Goal: Information Seeking & Learning: Learn about a topic

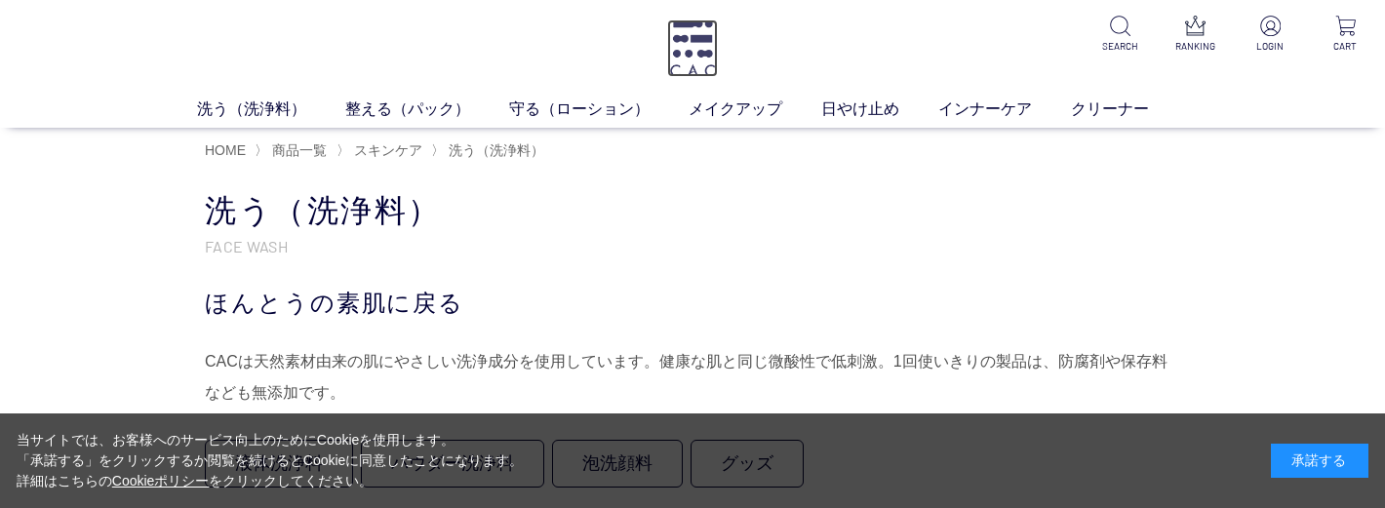
click at [699, 59] on img at bounding box center [692, 49] width 51 height 58
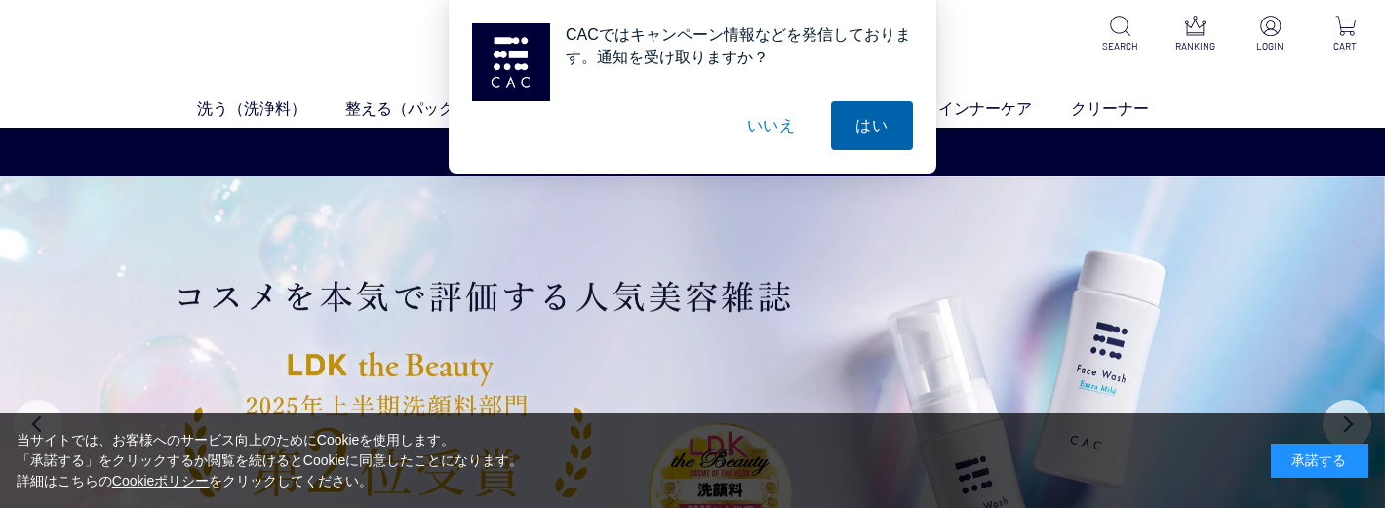
click at [853, 137] on button "はい" at bounding box center [872, 125] width 82 height 49
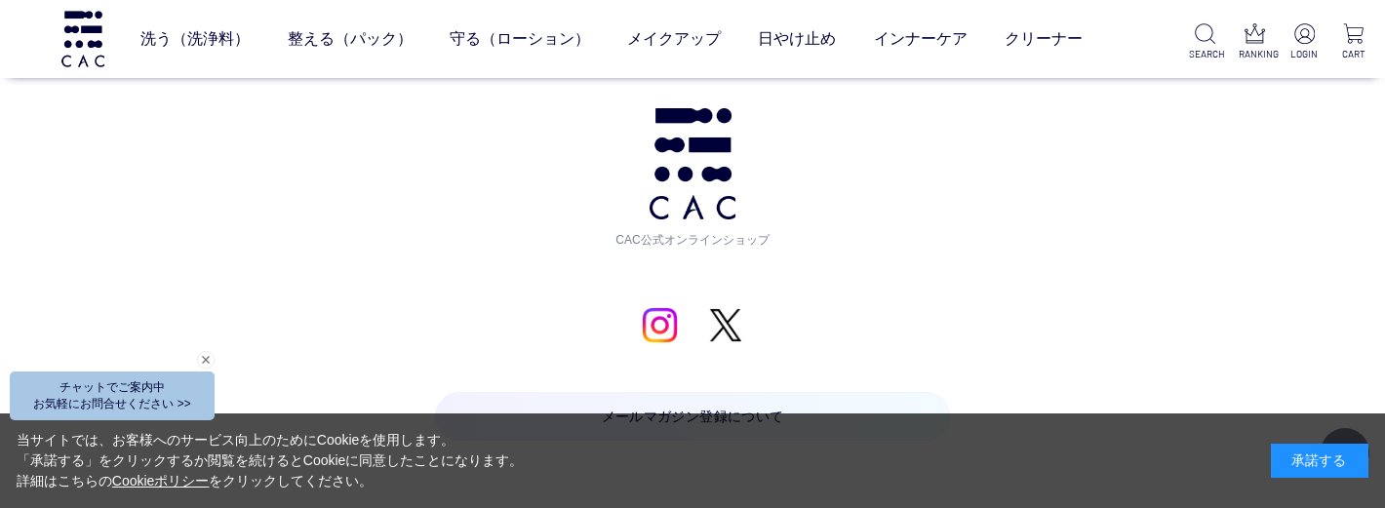
scroll to position [9669, 0]
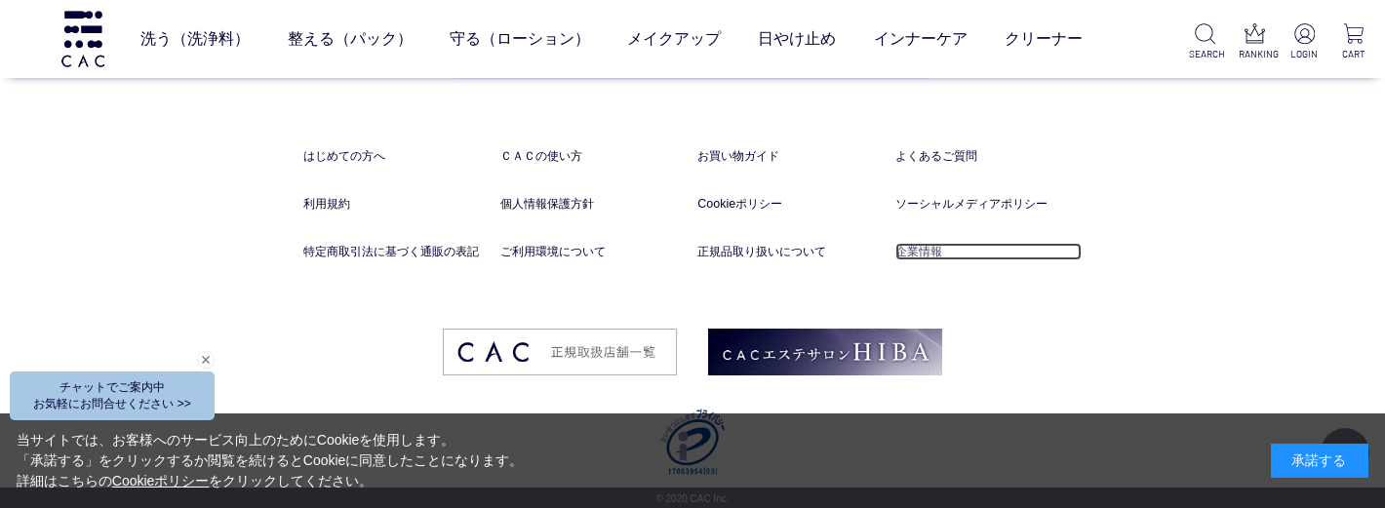
click at [905, 248] on link "企業情報" at bounding box center [988, 252] width 187 height 19
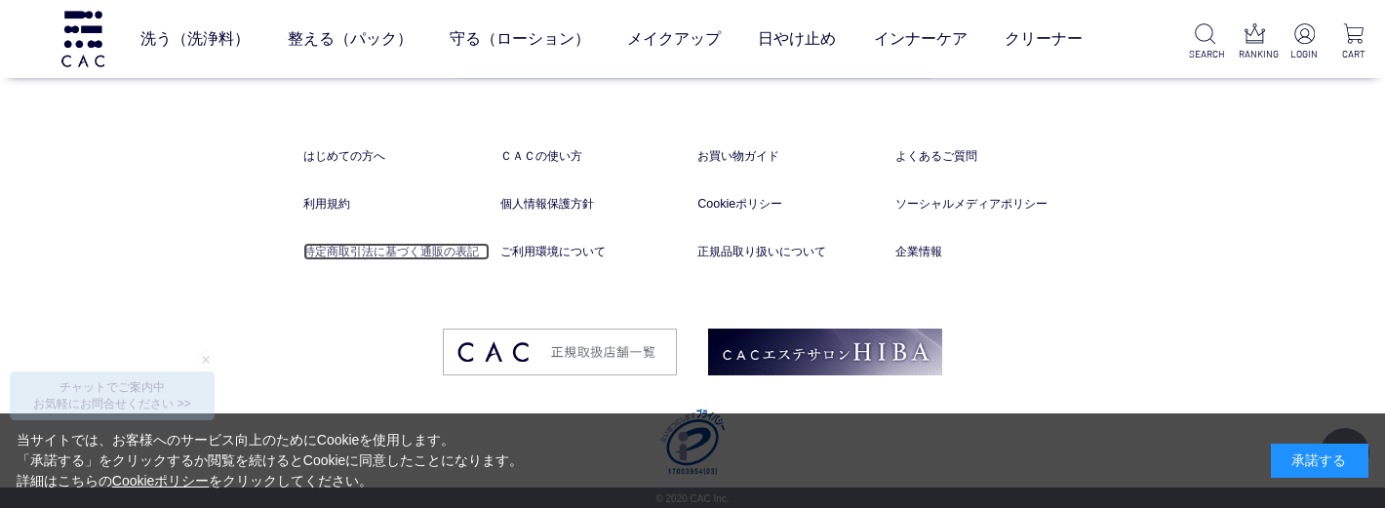
click at [451, 254] on link "特定商取引法に基づく通販の表記" at bounding box center [396, 252] width 187 height 19
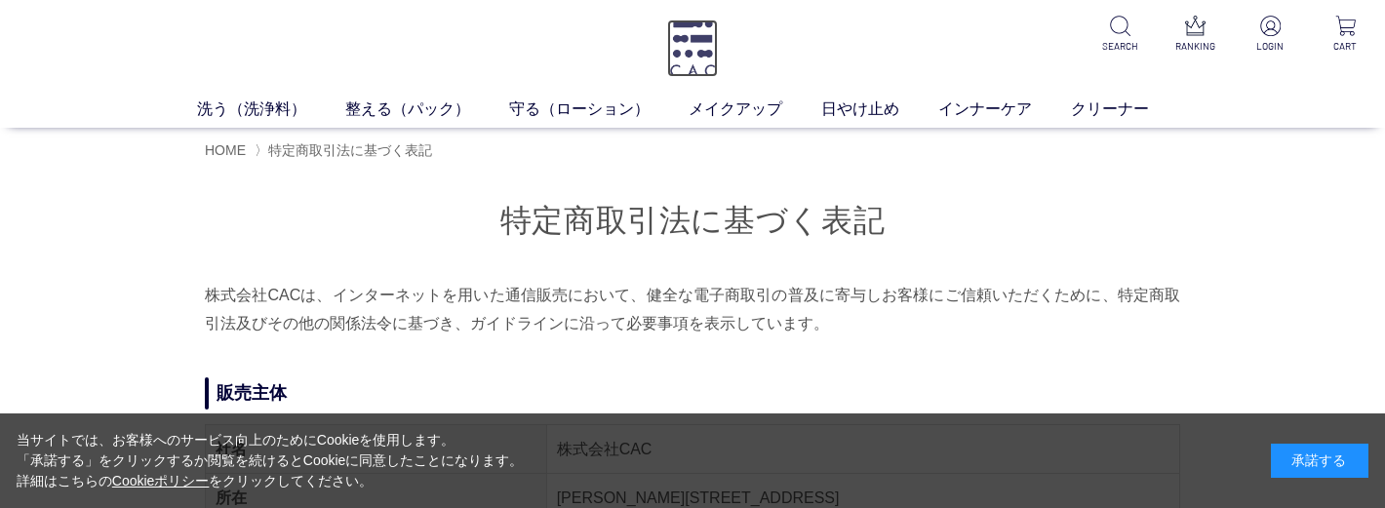
click at [687, 56] on img at bounding box center [692, 49] width 51 height 58
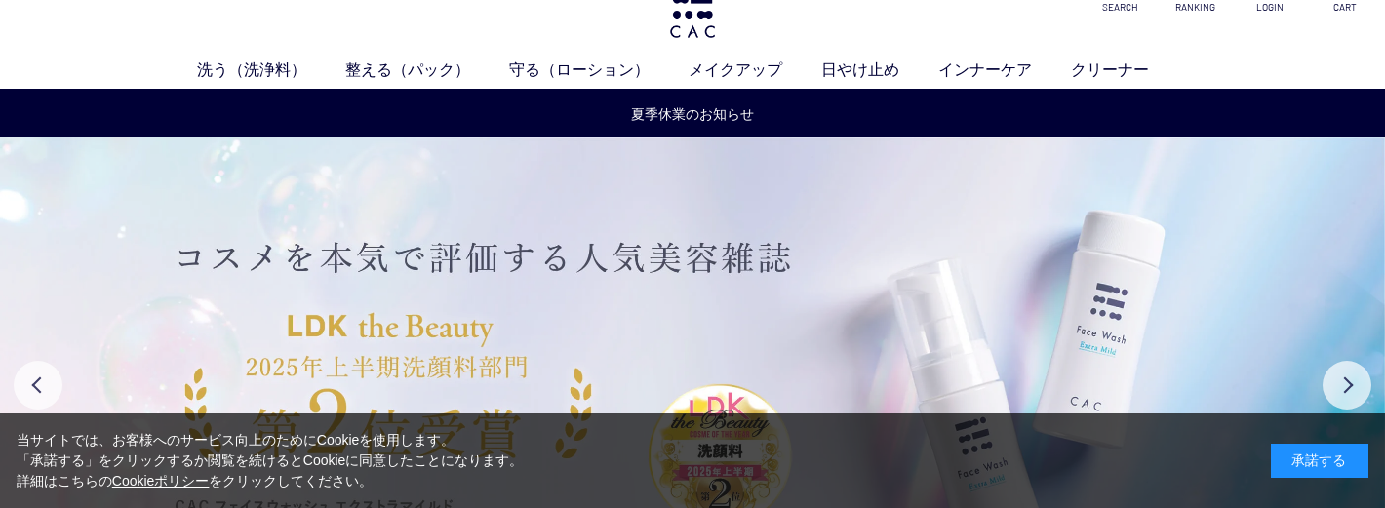
scroll to position [293, 0]
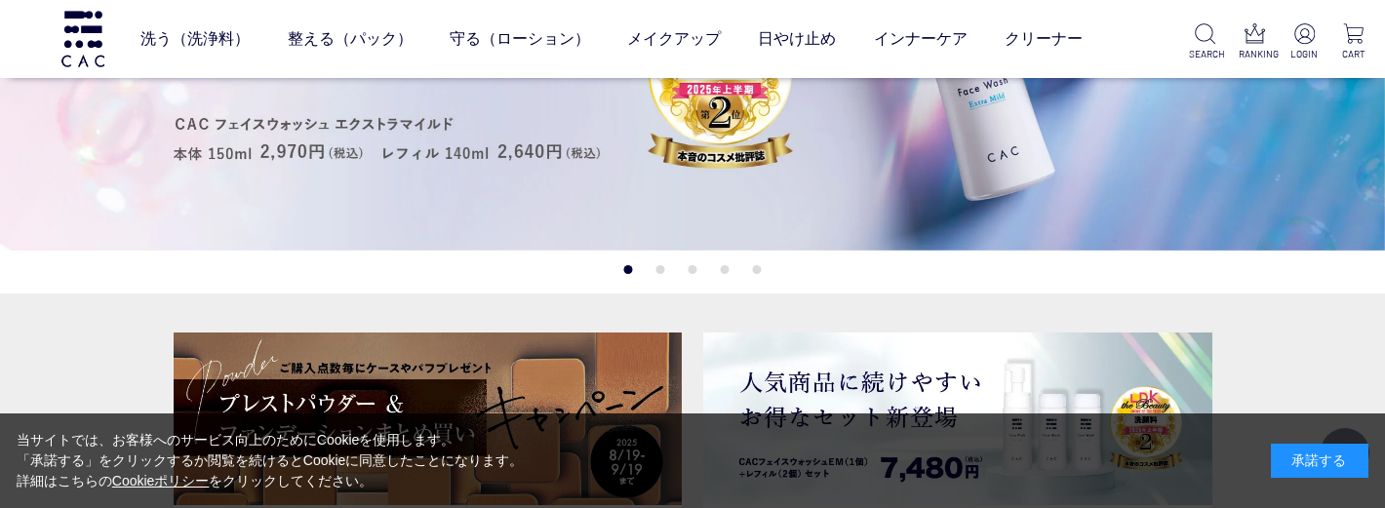
click at [657, 268] on button "2" at bounding box center [660, 269] width 9 height 9
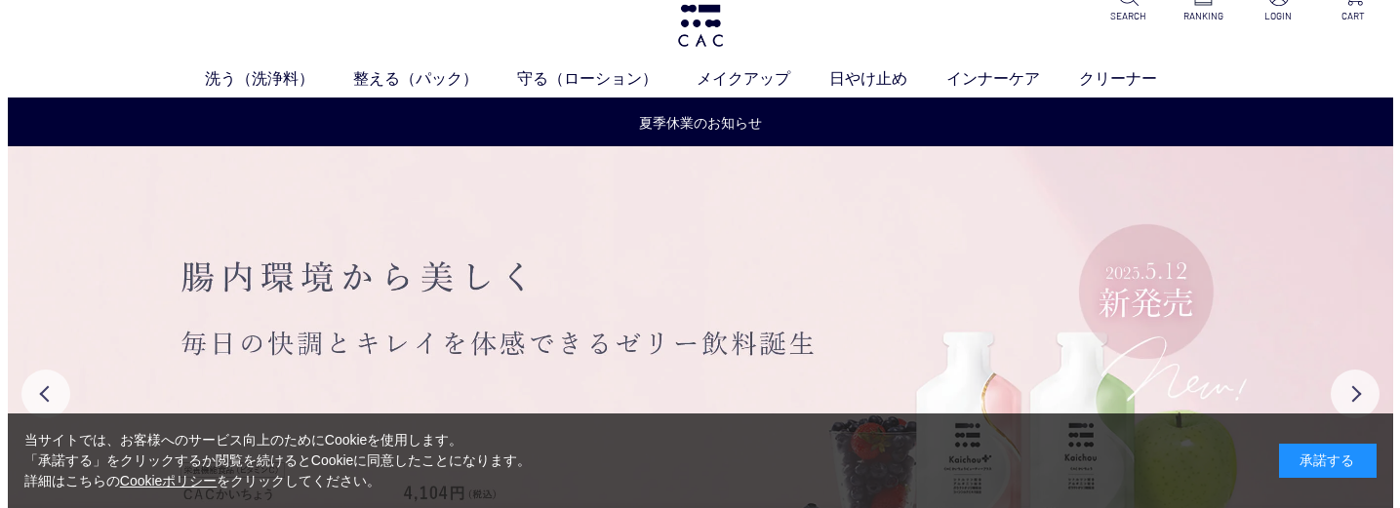
scroll to position [0, 0]
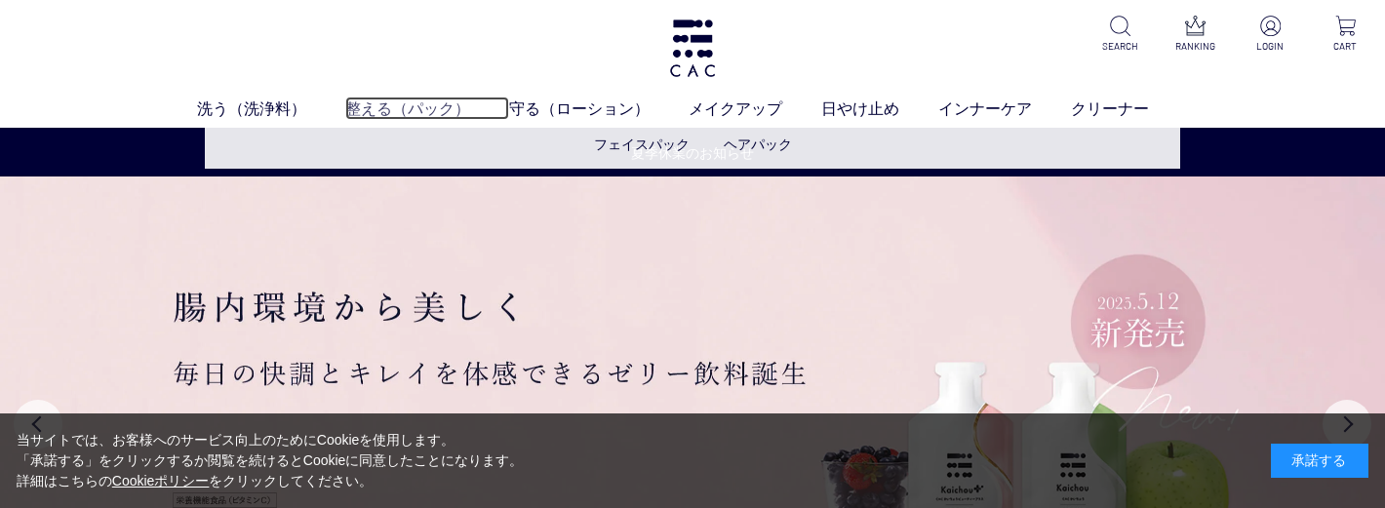
click at [414, 116] on link "整える（パック）" at bounding box center [427, 108] width 164 height 23
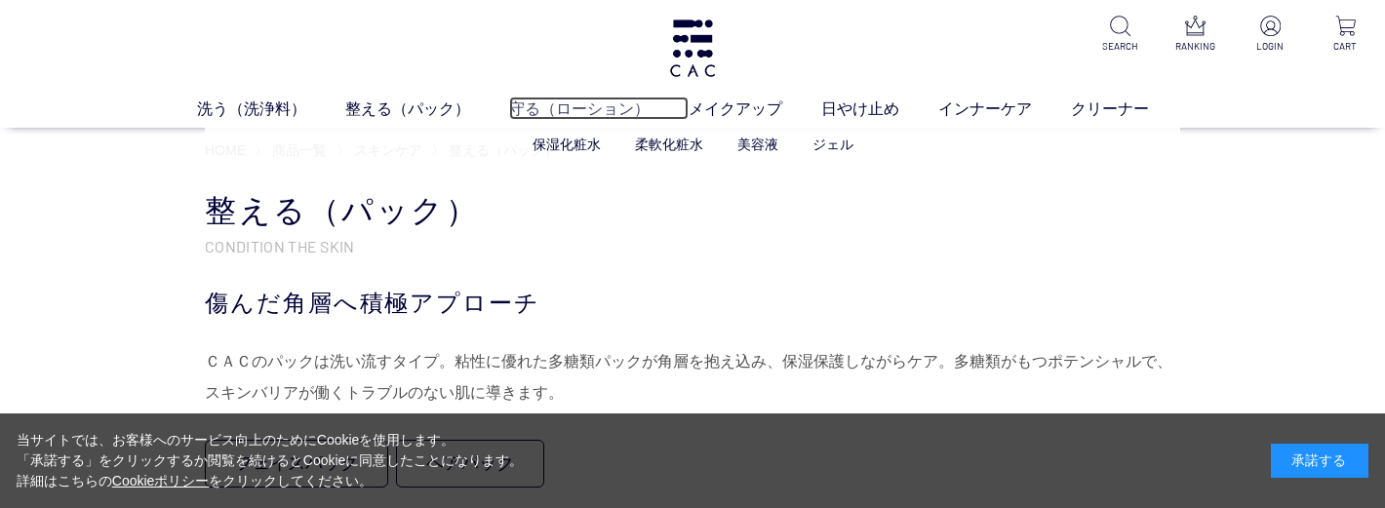
click at [593, 113] on link "守る（ローション）" at bounding box center [598, 108] width 179 height 23
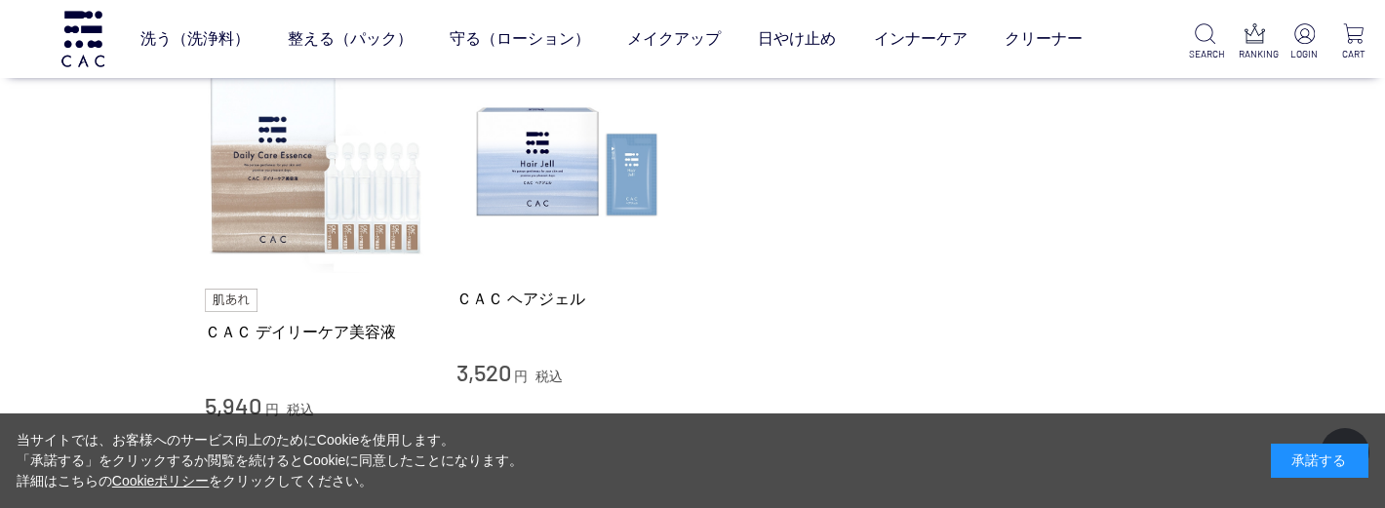
scroll to position [1268, 0]
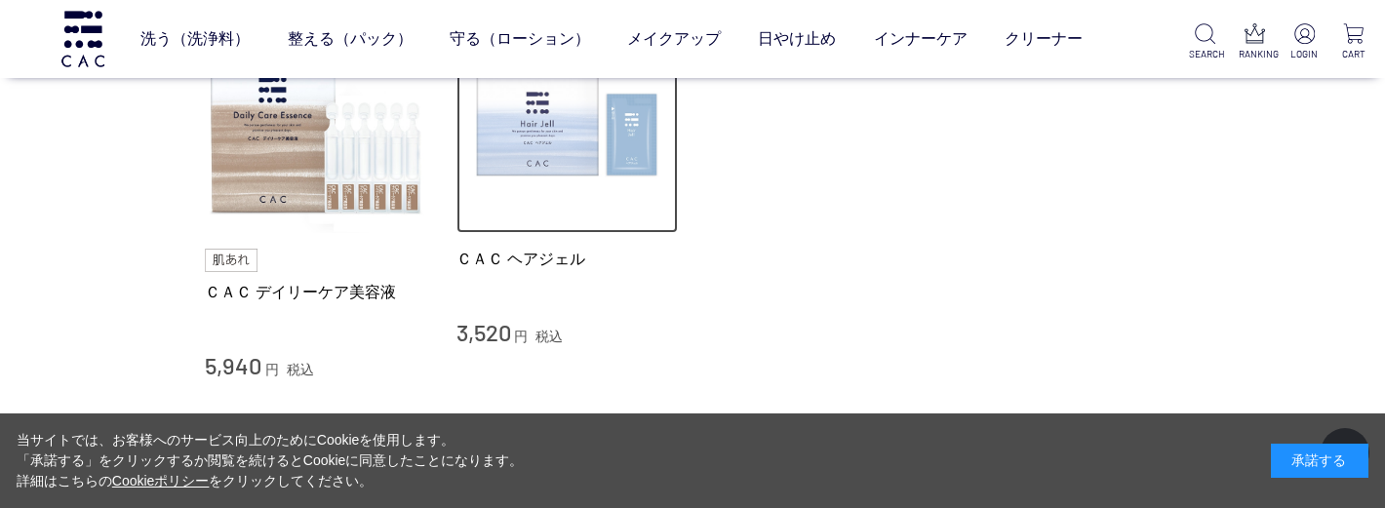
click at [601, 153] on img at bounding box center [567, 122] width 222 height 222
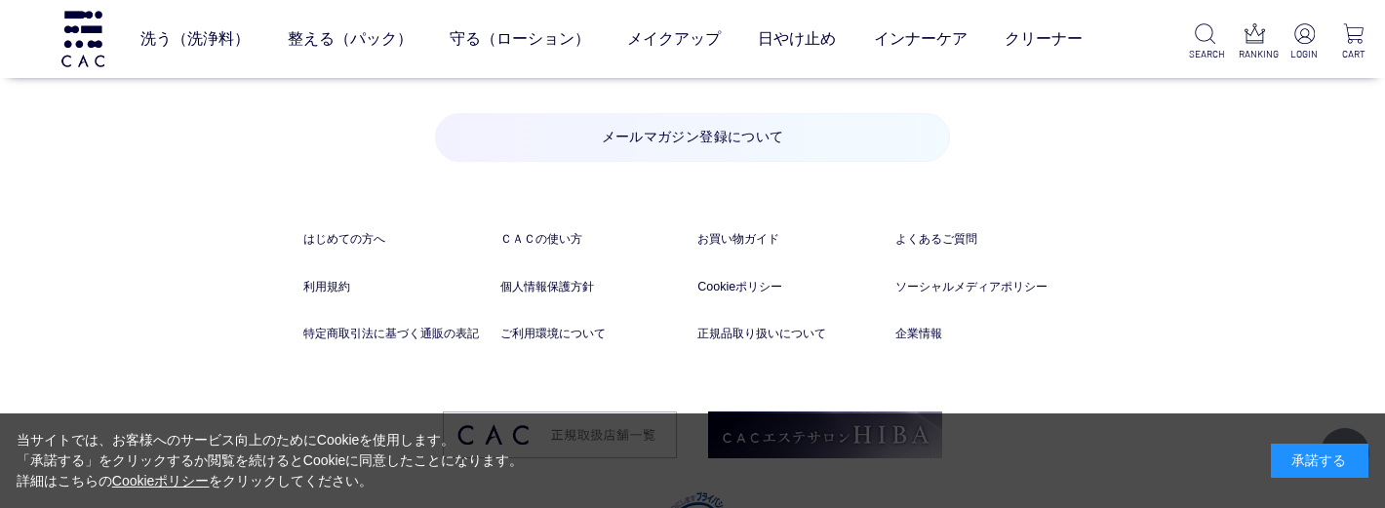
scroll to position [7926, 0]
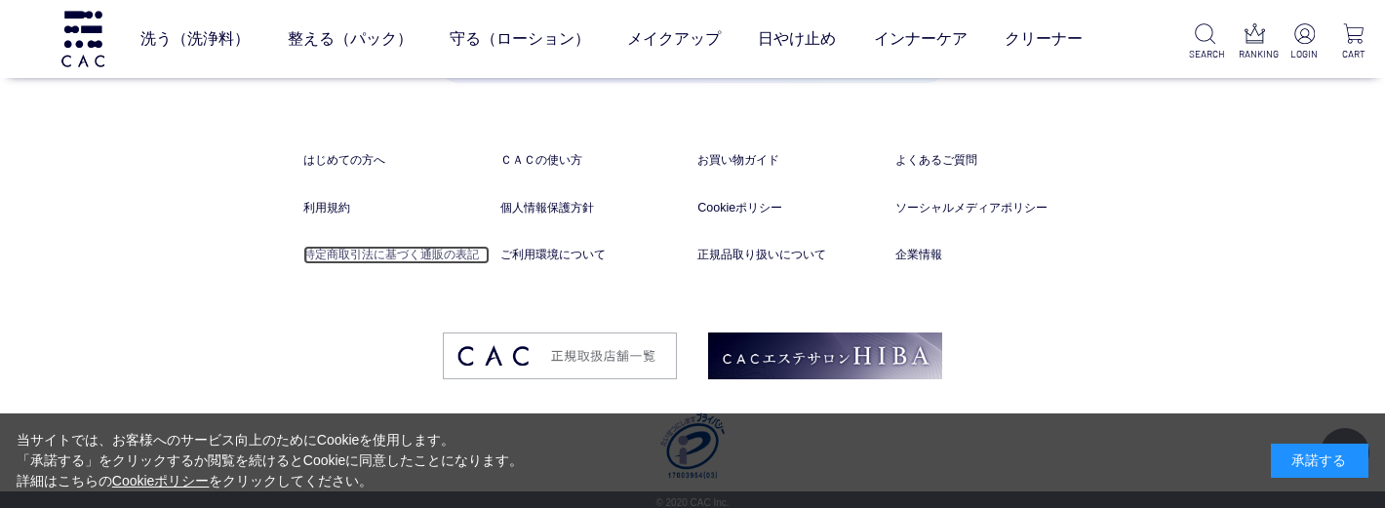
click at [421, 251] on link "特定商取引法に基づく通販の表記" at bounding box center [396, 255] width 187 height 19
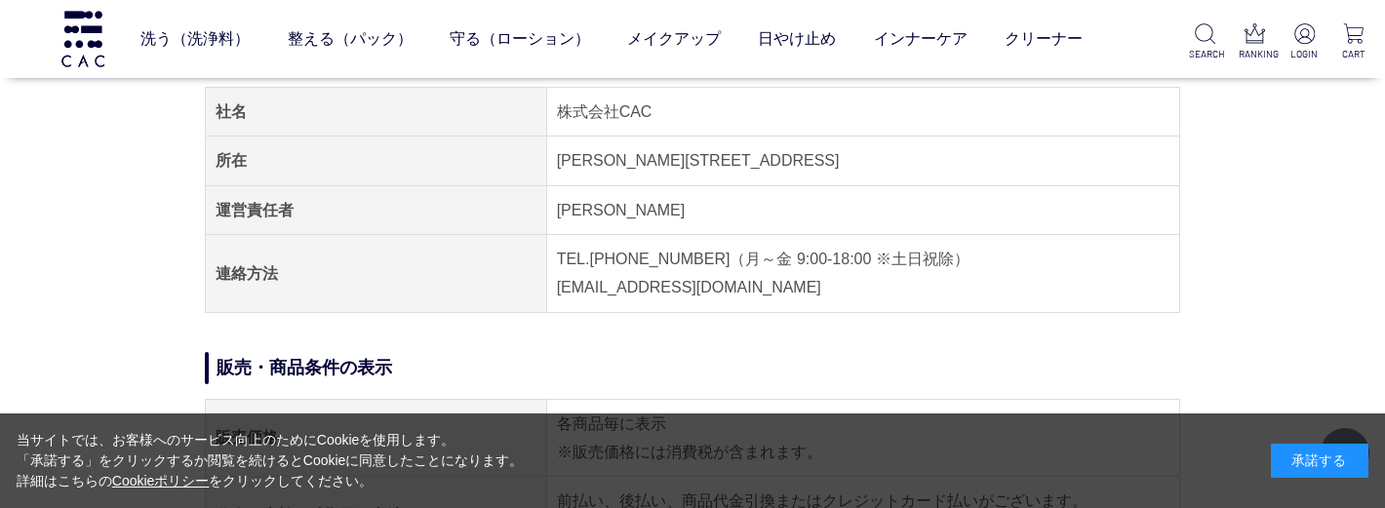
scroll to position [195, 0]
